Goal: Information Seeking & Learning: Learn about a topic

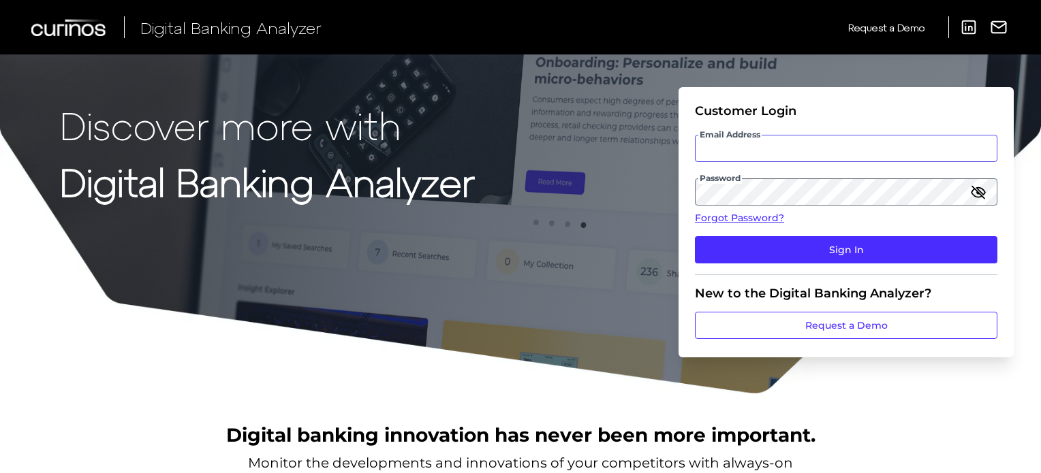
type input "[PERSON_NAME][EMAIL_ADDRESS][PERSON_NAME][DOMAIN_NAME]"
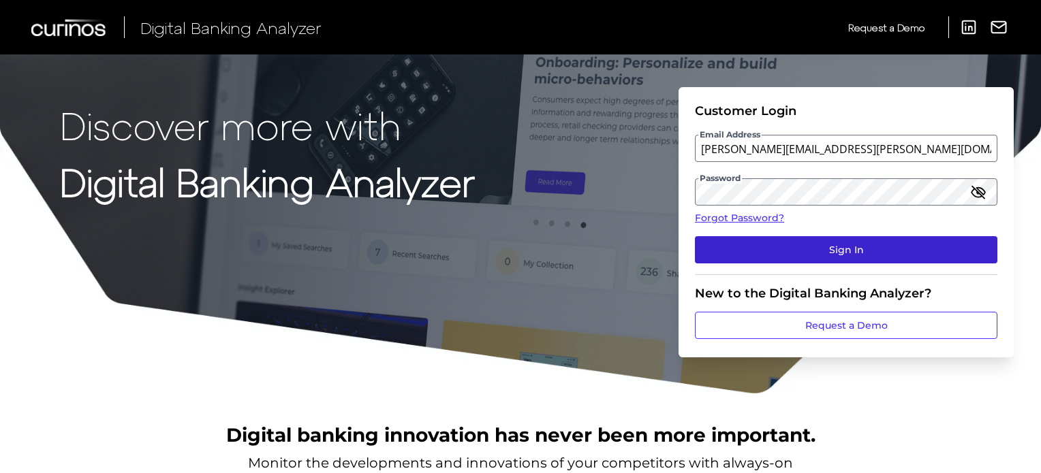
click at [710, 253] on button "Sign In" at bounding box center [846, 249] width 302 height 27
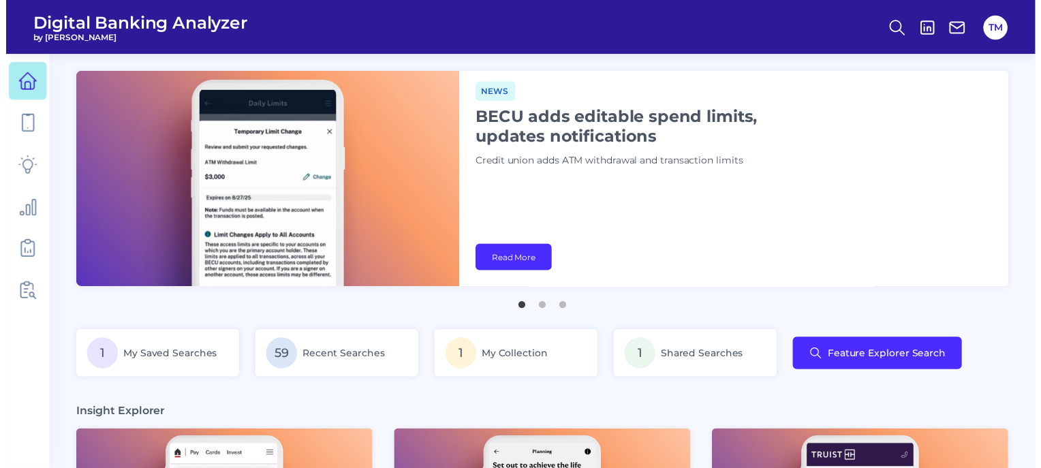
scroll to position [0, 179]
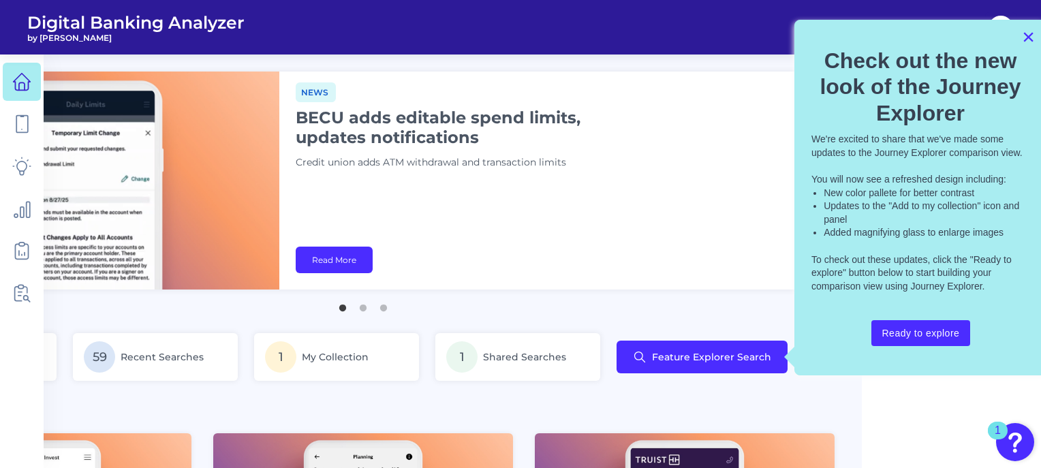
click at [1027, 35] on button "×" at bounding box center [1028, 37] width 13 height 22
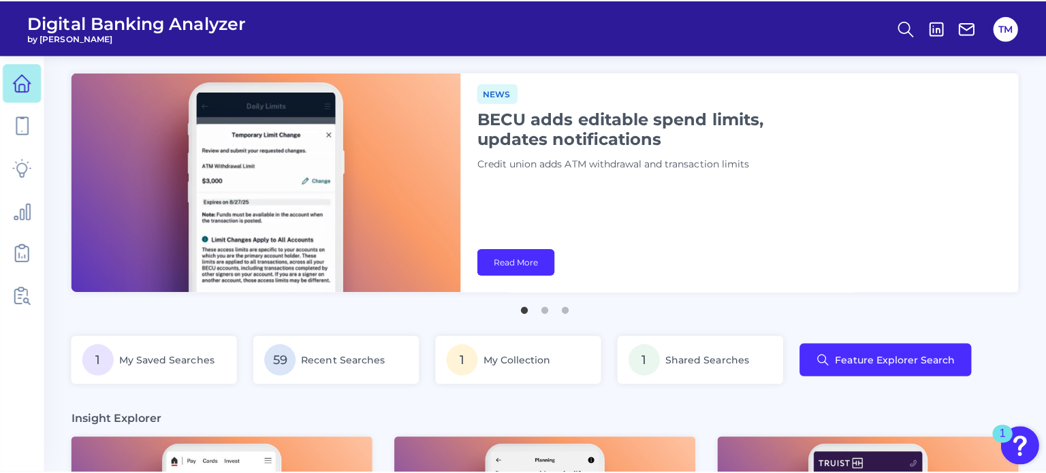
scroll to position [0, 0]
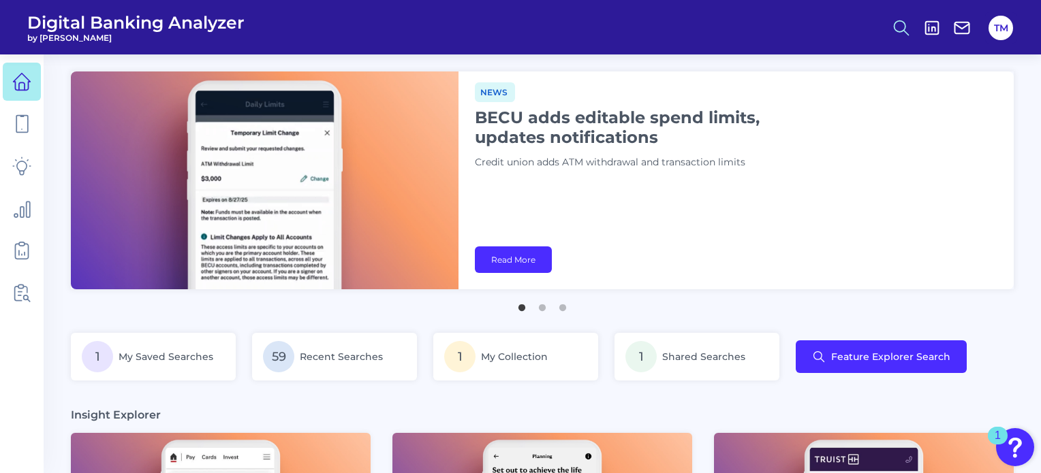
click at [898, 31] on circle at bounding box center [899, 25] width 11 height 11
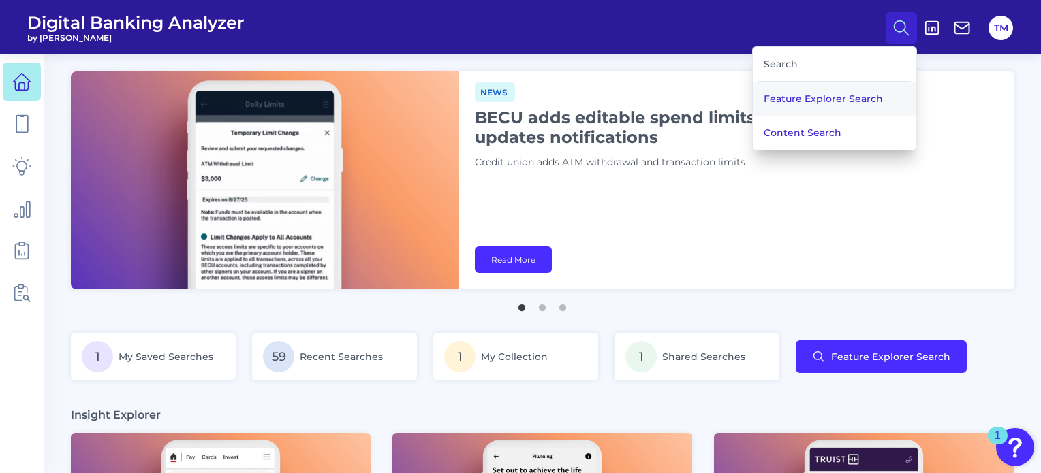
click at [800, 95] on button "Feature Explorer Search" at bounding box center [835, 99] width 164 height 34
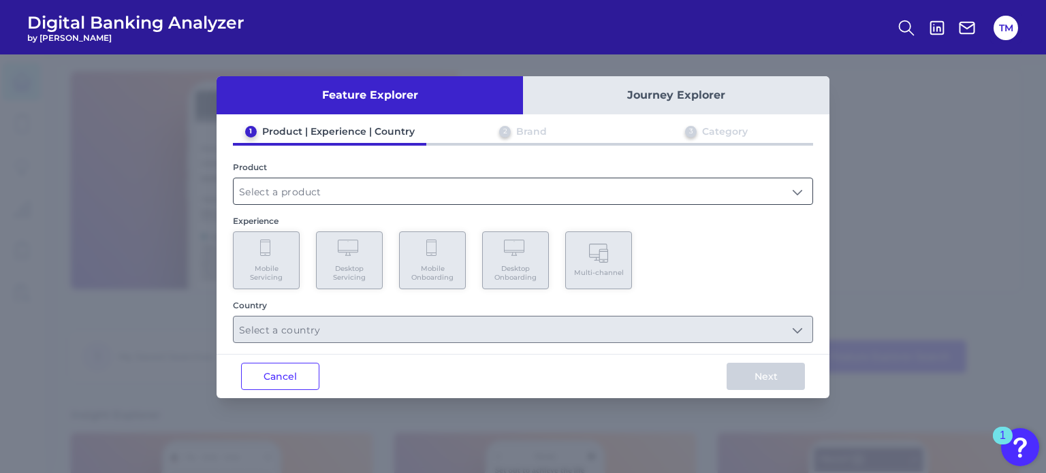
click at [300, 198] on input "text" at bounding box center [523, 191] width 579 height 26
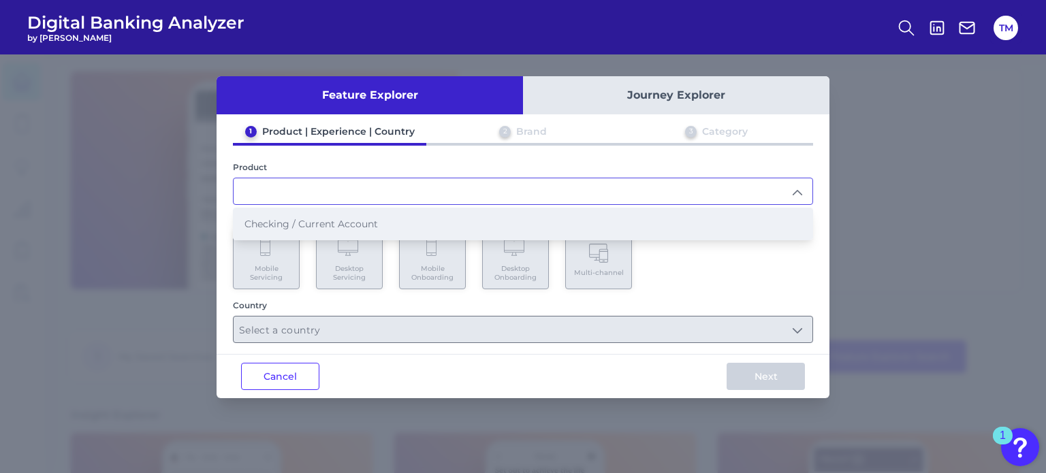
click at [295, 220] on span "Checking / Current Account" at bounding box center [312, 224] width 134 height 12
type input "Checking / Current Account"
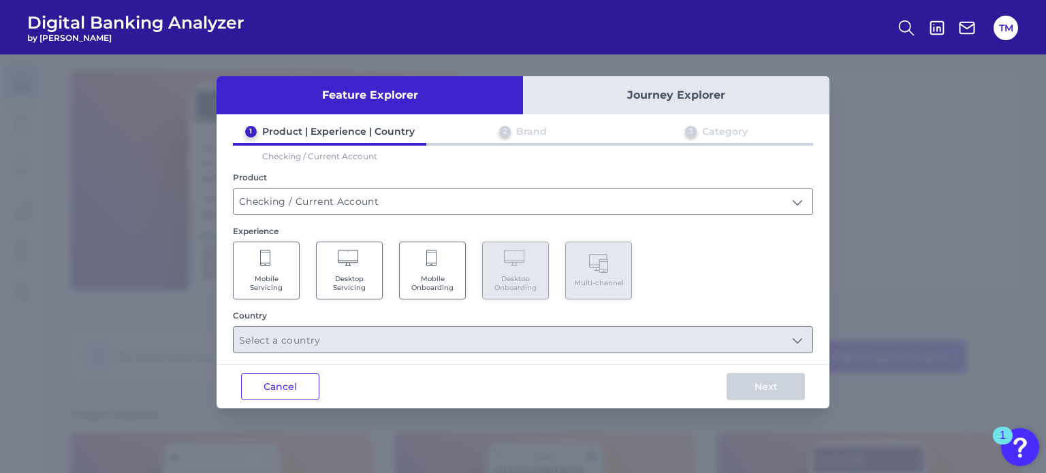
click at [279, 265] on Servicing "Mobile Servicing" at bounding box center [266, 271] width 67 height 58
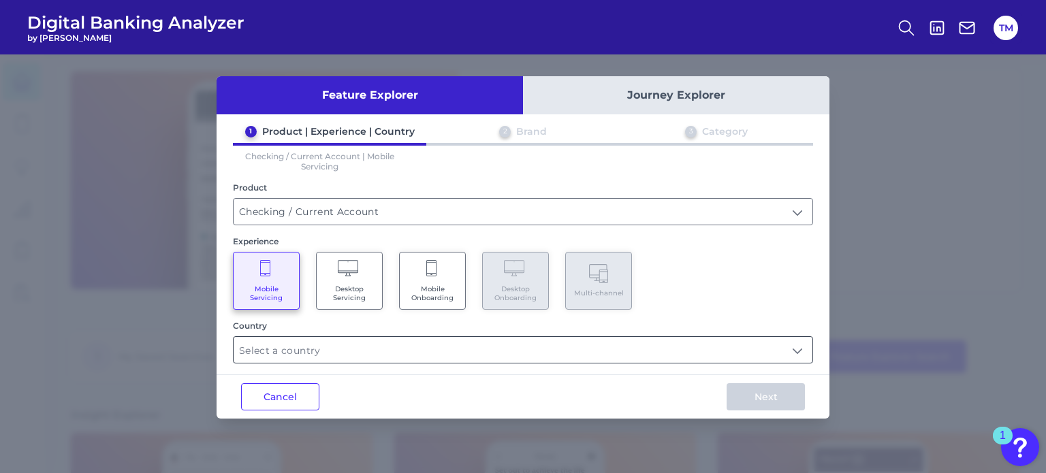
click at [271, 344] on input "text" at bounding box center [523, 350] width 579 height 26
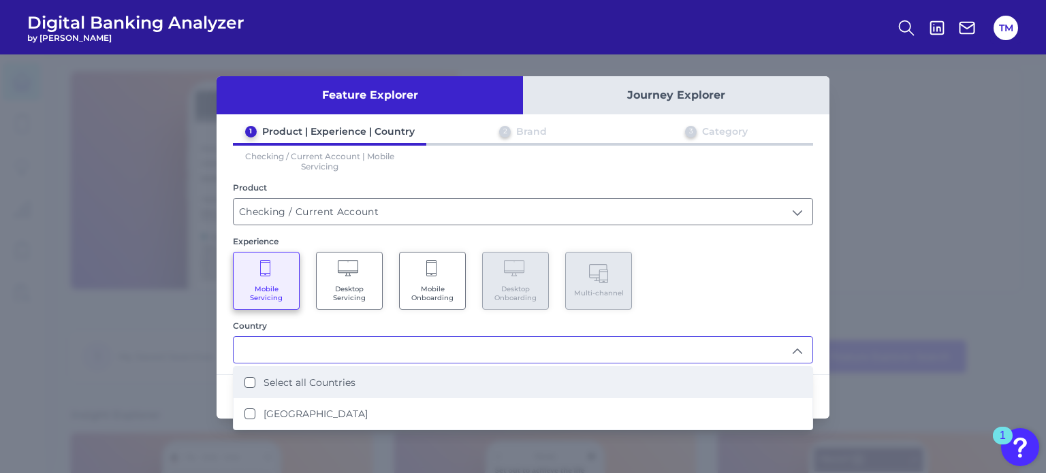
click at [300, 386] on label "Select all Countries" at bounding box center [310, 383] width 92 height 12
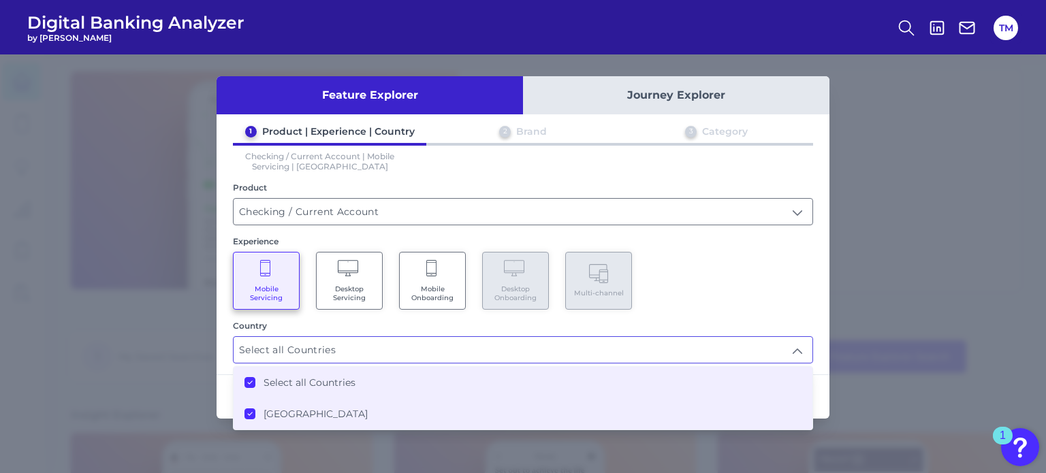
type input "Select all Countries"
click at [880, 311] on div "Feature Explorer Journey Explorer 1 Product | Experience | Country 2 Brand 3 Ca…" at bounding box center [523, 264] width 1046 height 419
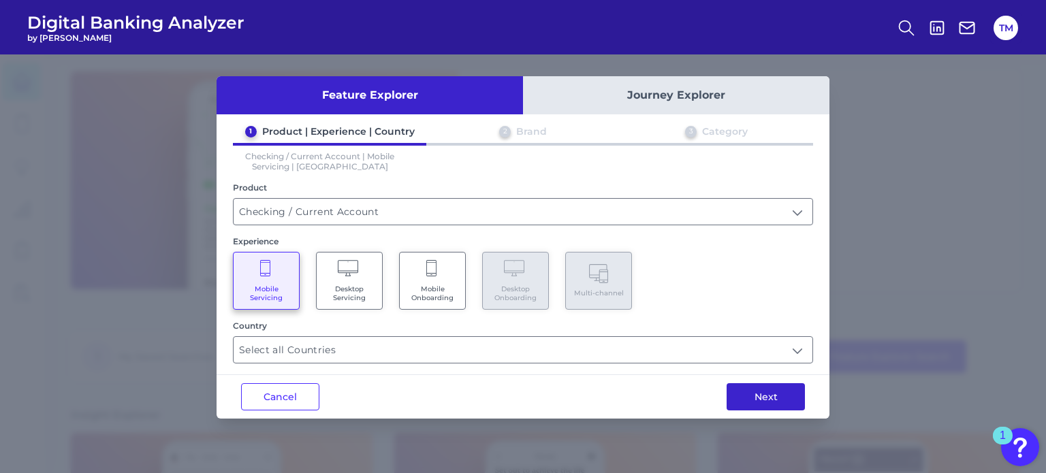
click at [777, 409] on button "Next" at bounding box center [766, 397] width 78 height 27
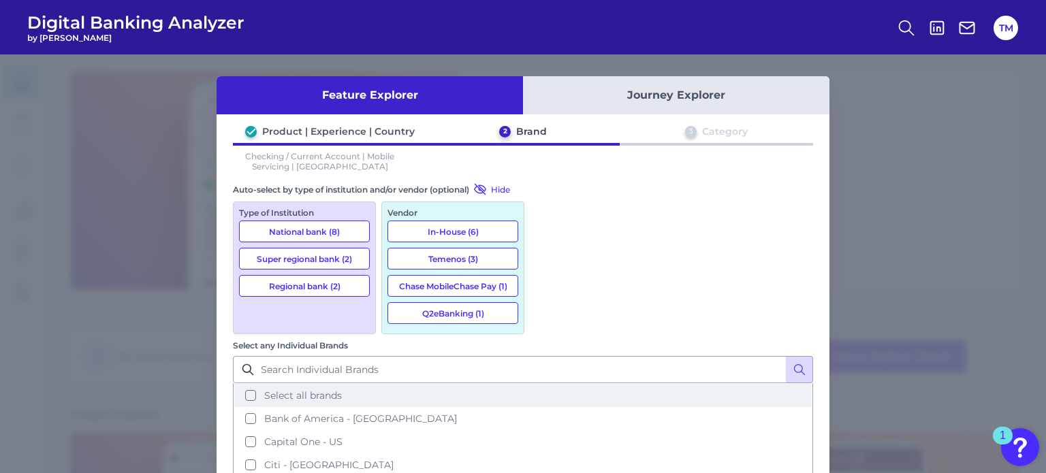
click at [342, 390] on span "Select all brands" at bounding box center [303, 396] width 78 height 12
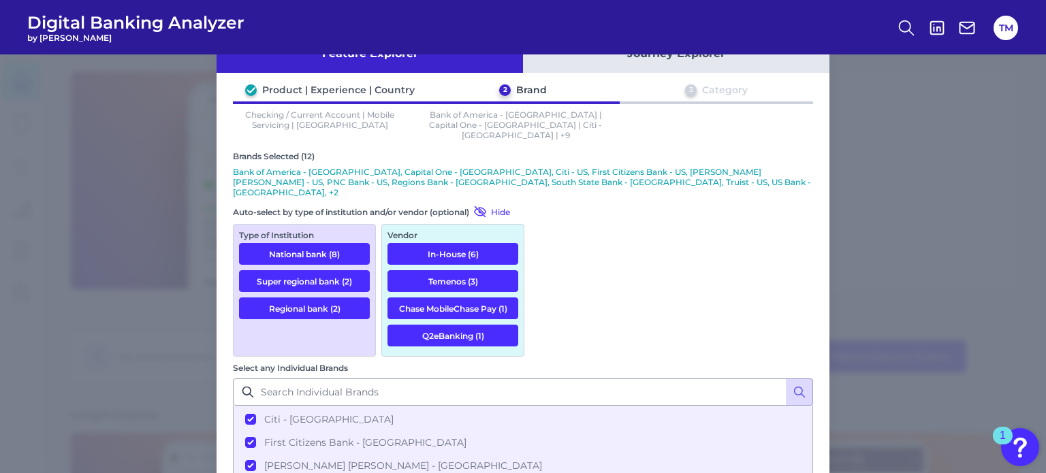
scroll to position [65, 0]
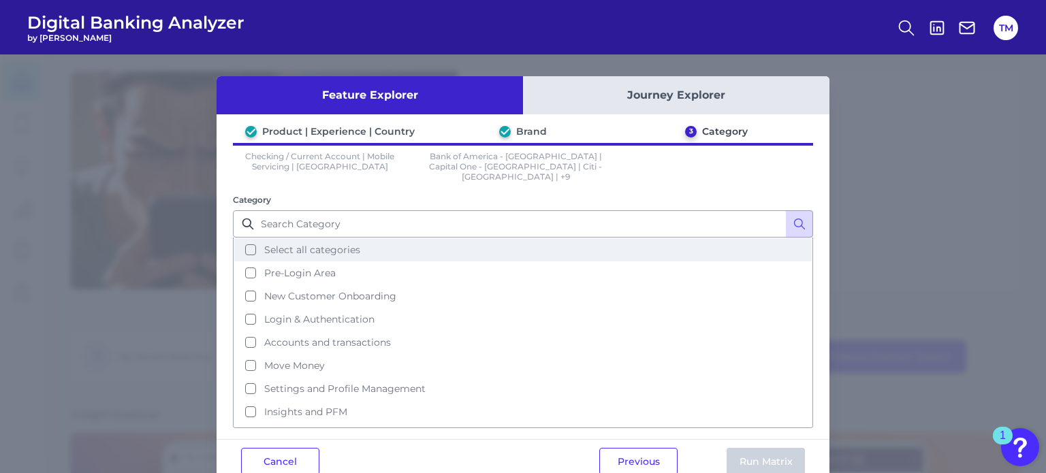
click at [289, 244] on span "Select all categories" at bounding box center [312, 250] width 96 height 12
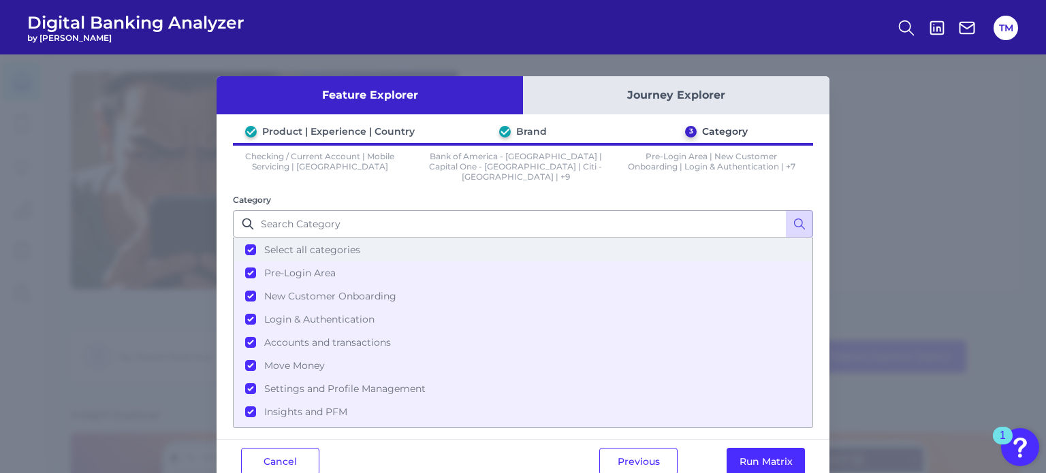
click at [305, 244] on span "Select all categories" at bounding box center [312, 250] width 96 height 12
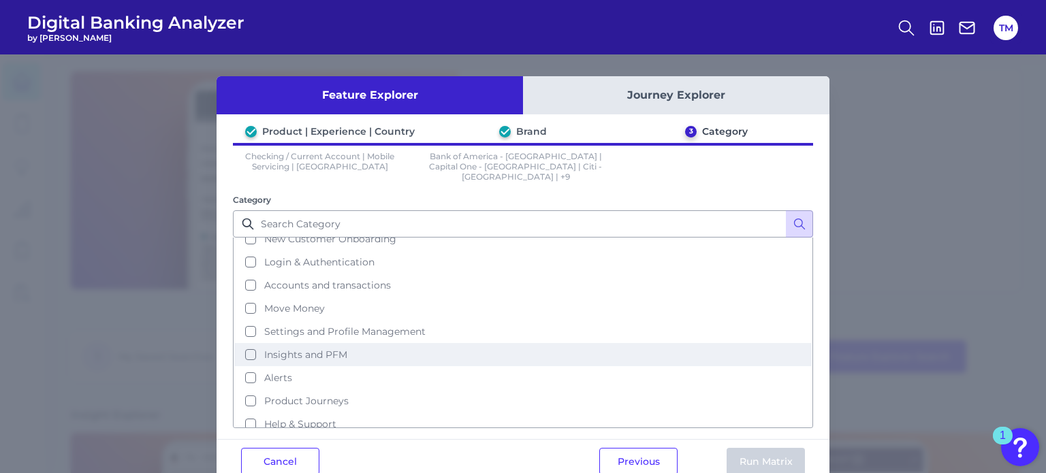
scroll to position [20, 0]
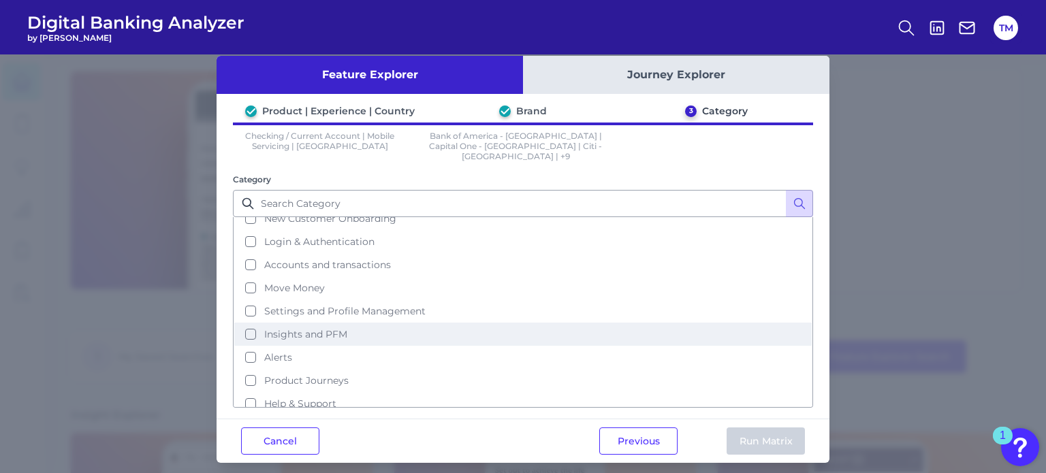
click at [305, 328] on span "Insights and PFM" at bounding box center [305, 334] width 83 height 12
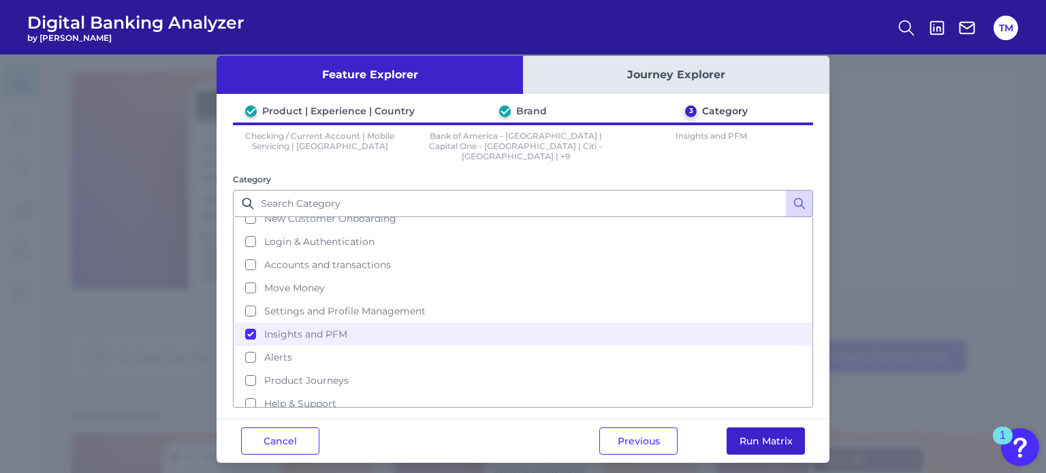
click at [762, 431] on button "Run Matrix" at bounding box center [766, 441] width 78 height 27
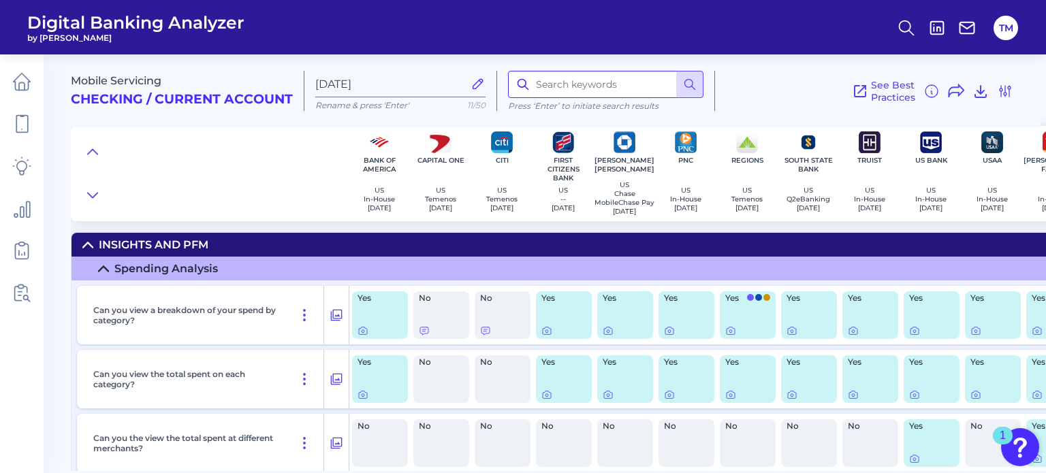
click at [582, 92] on input at bounding box center [606, 84] width 196 height 27
type input "credit score"
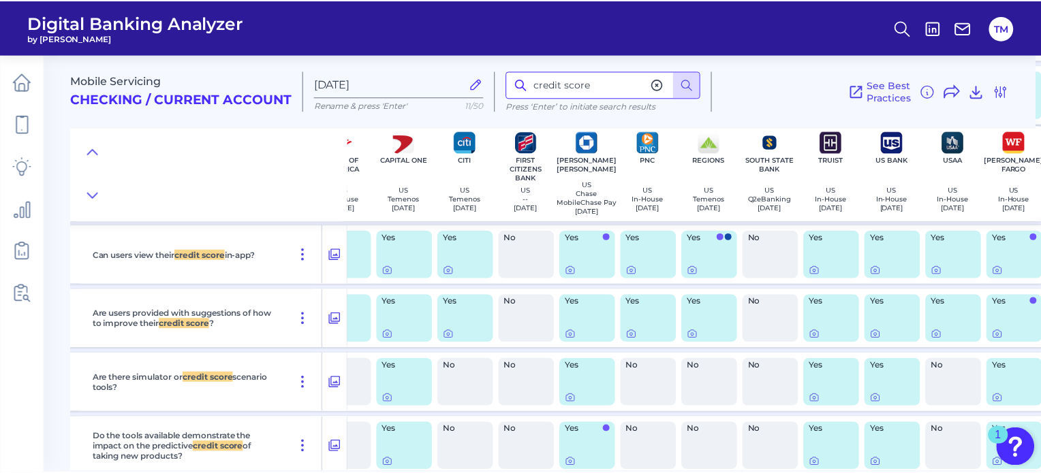
scroll to position [1918, 50]
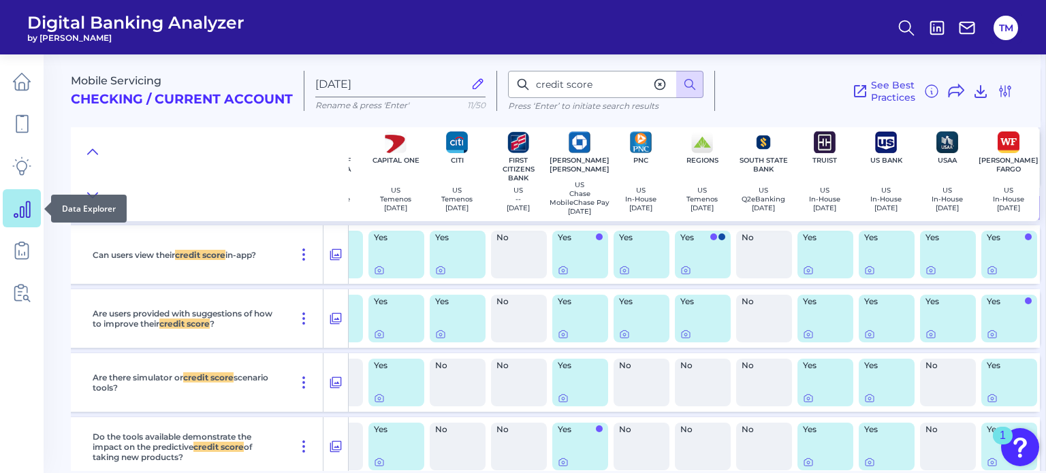
click at [25, 213] on icon at bounding box center [21, 208] width 19 height 19
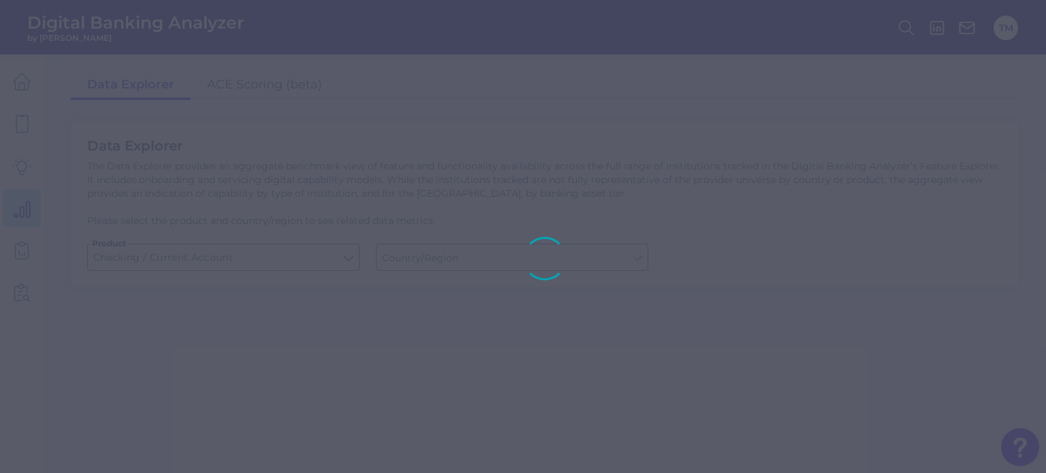
type input "[GEOGRAPHIC_DATA]"
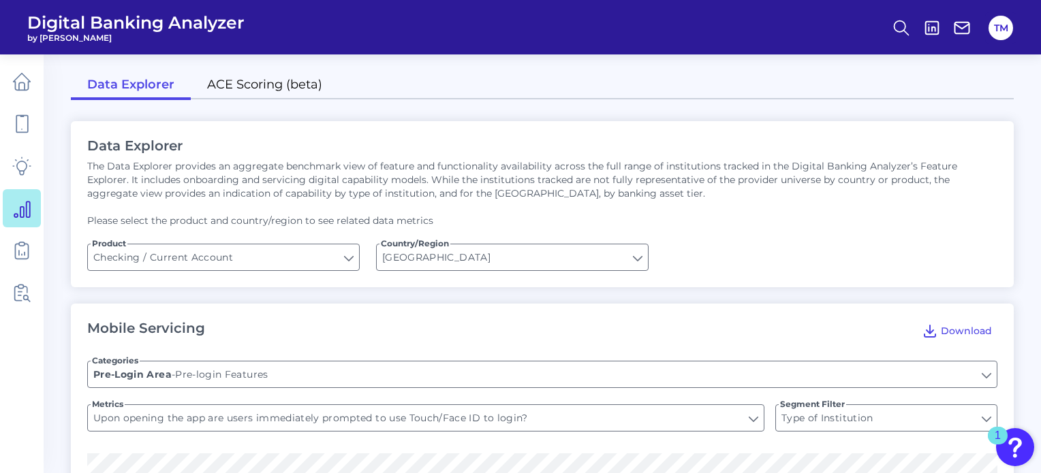
click at [234, 81] on link "ACE Scoring (beta)" at bounding box center [265, 86] width 148 height 29
